Goal: Find specific page/section: Find specific page/section

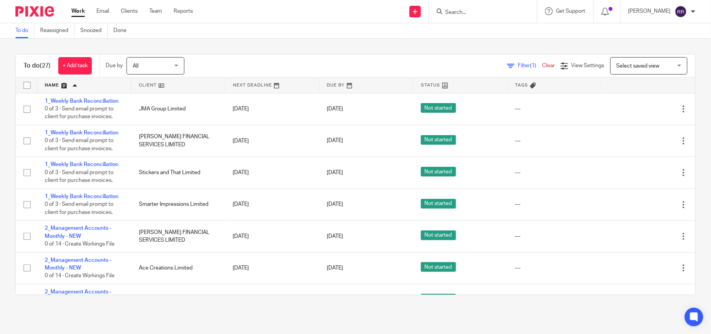
click at [477, 12] on input "Search" at bounding box center [478, 12] width 69 height 7
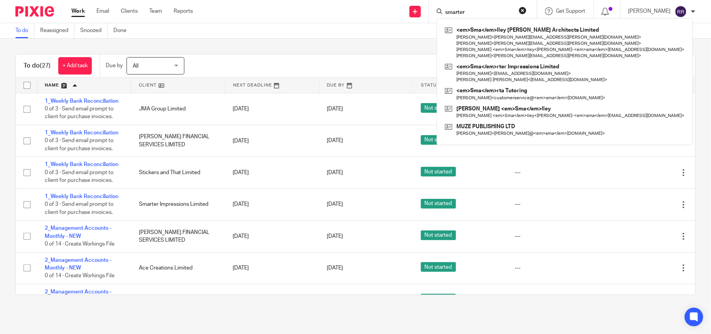
type input "smarter"
click button "submit" at bounding box center [0, 0] width 0 height 0
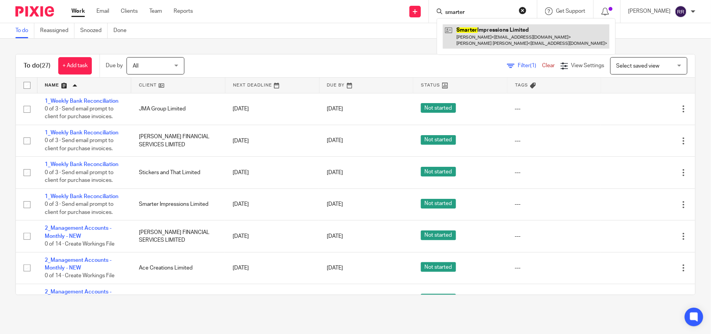
click at [493, 37] on link at bounding box center [526, 36] width 167 height 24
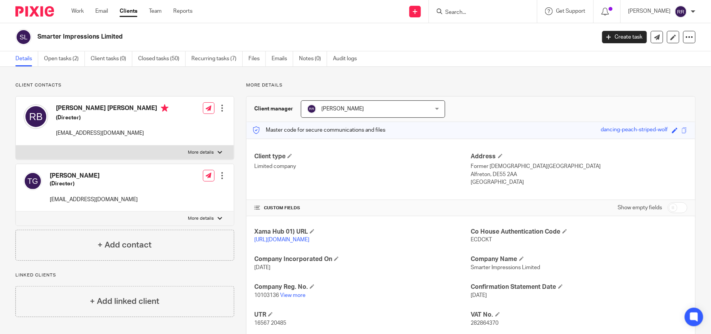
scroll to position [58, 0]
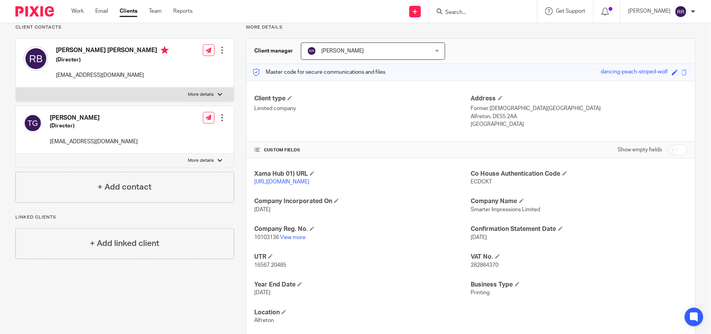
click at [477, 179] on span "ECDCKT" at bounding box center [481, 181] width 21 height 5
copy span "ECDCKT"
